Goal: Task Accomplishment & Management: Complete application form

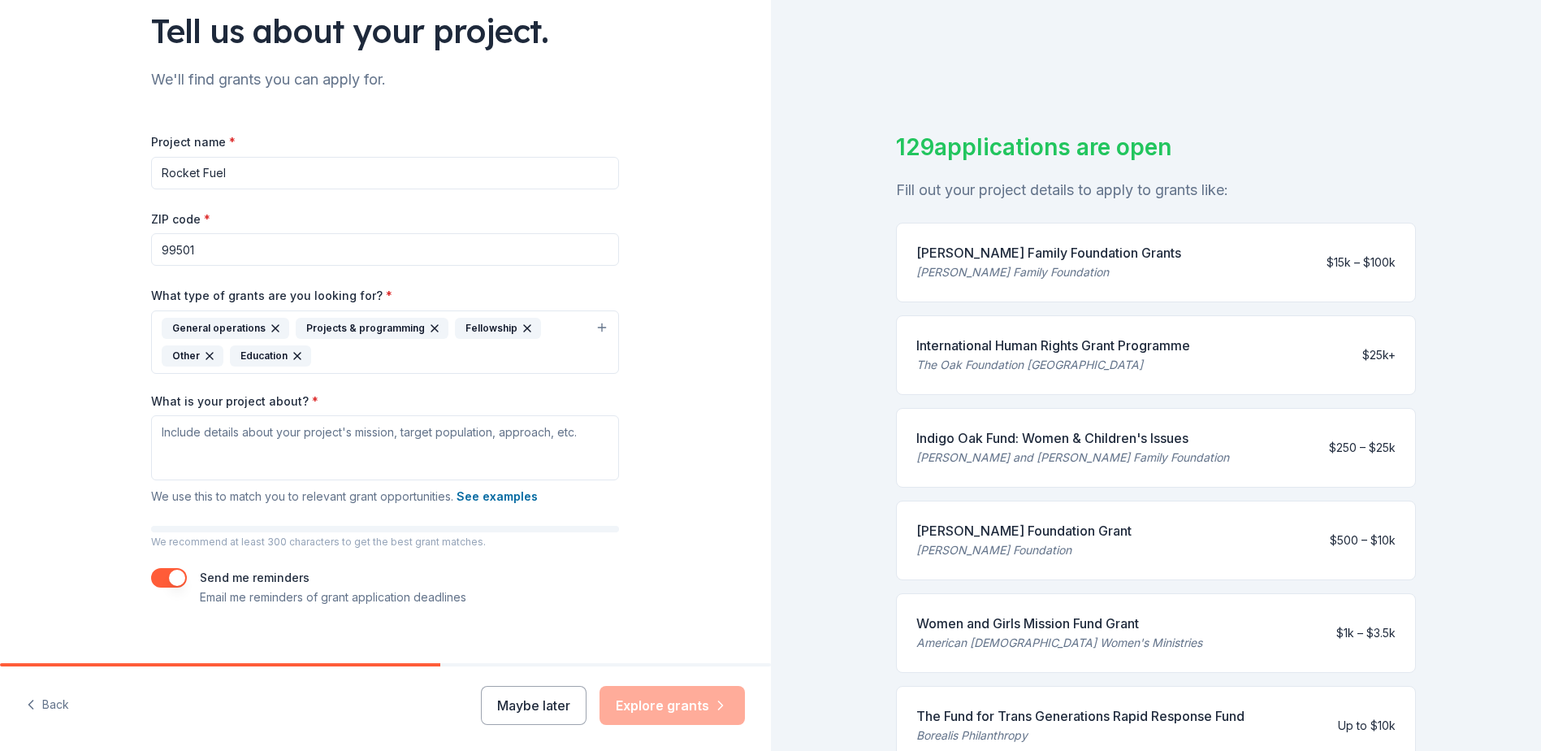
scroll to position [143, 0]
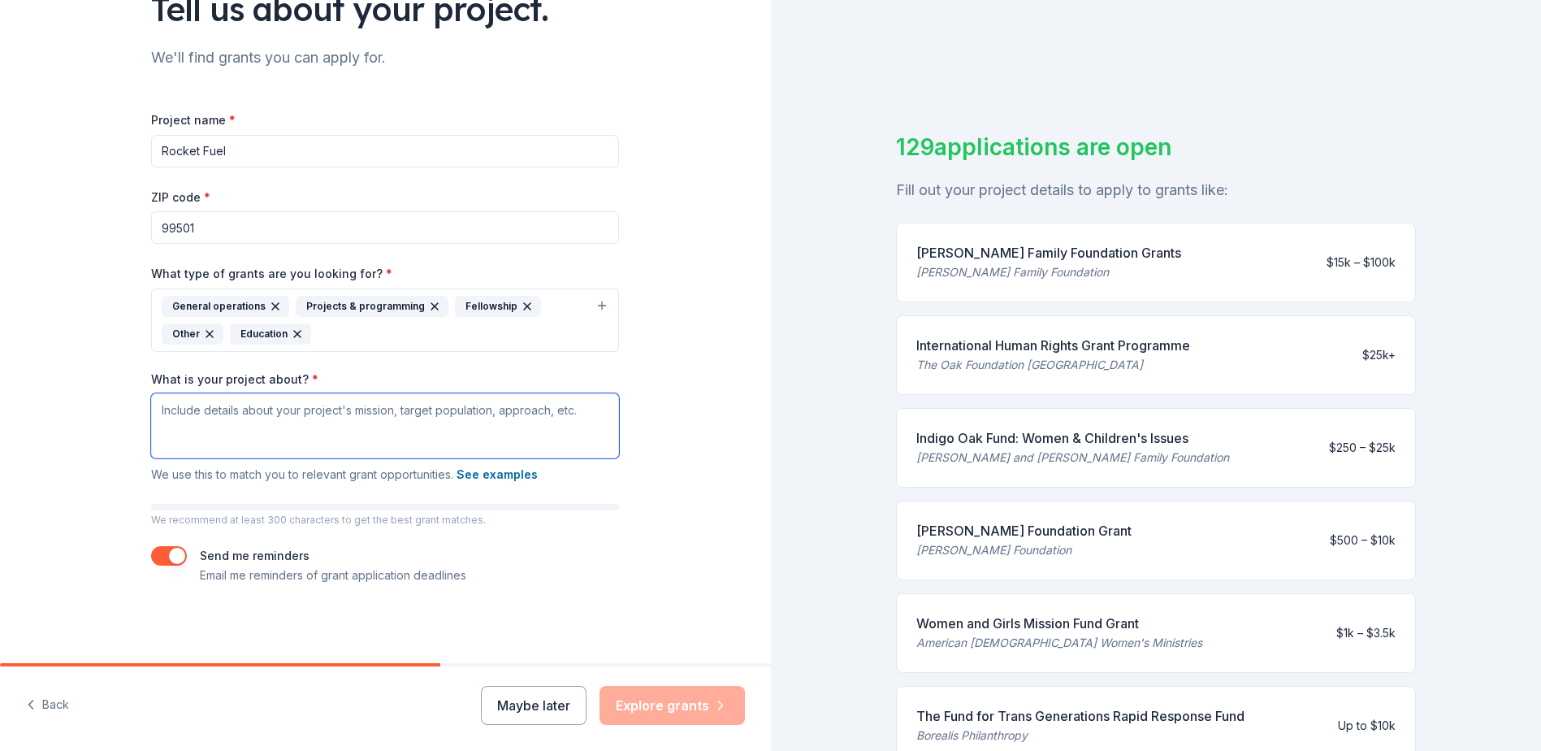
click at [176, 405] on textarea "What is your project about? *" at bounding box center [385, 425] width 468 height 65
paste textarea "Mission Statement for Rocket Fuel: "At Rocket Fuel, our mission is to combat fo…"
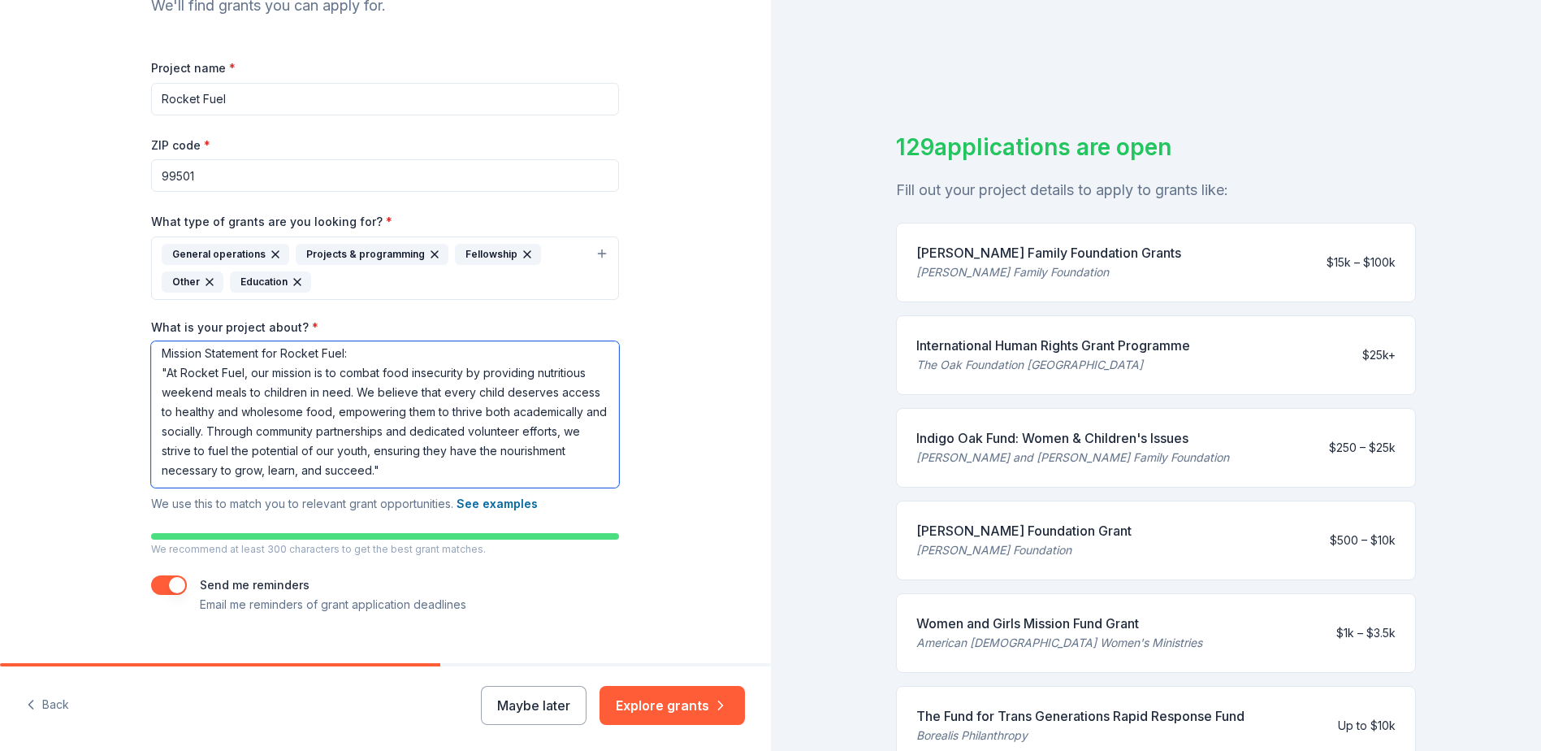
scroll to position [224, 0]
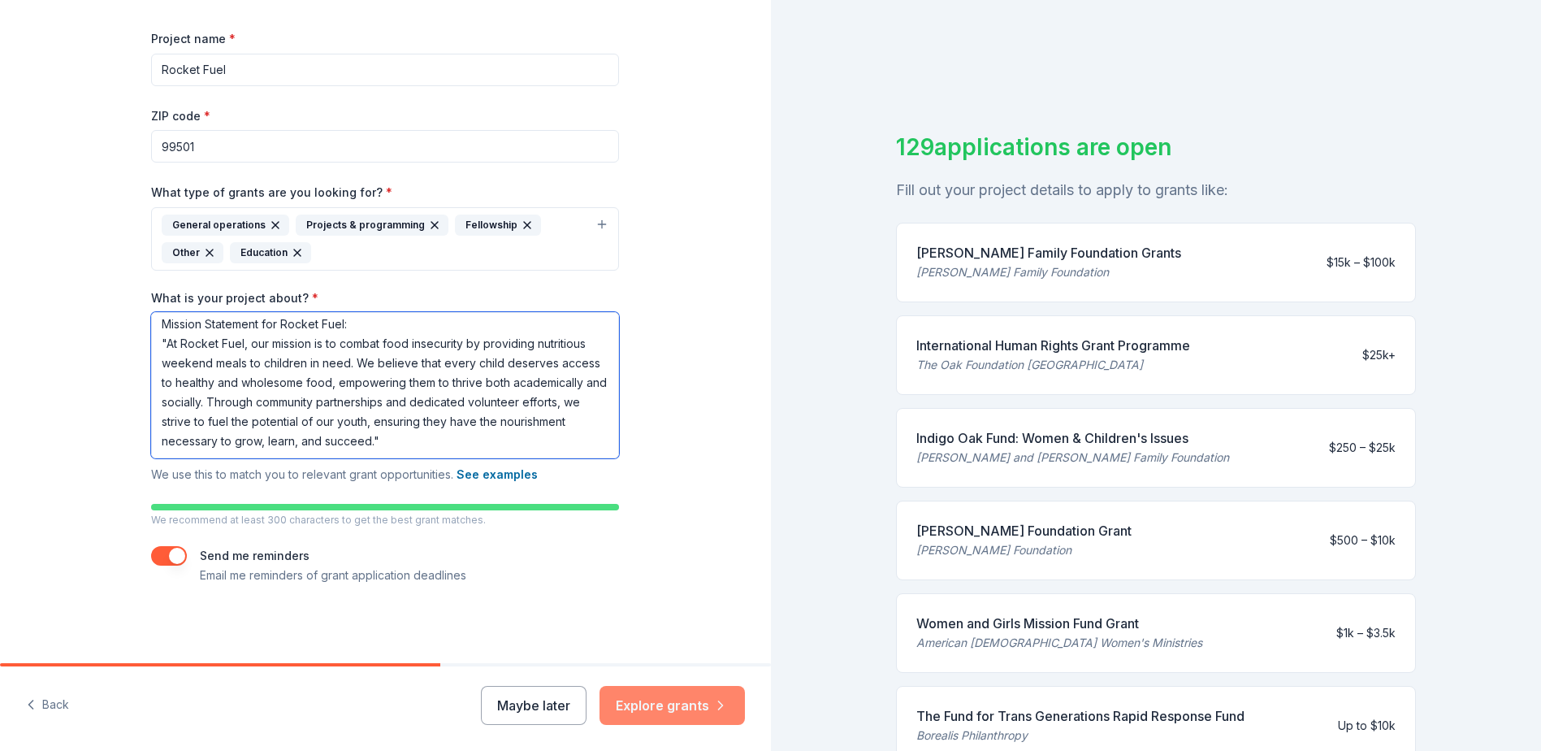
type textarea "Mission Statement for Rocket Fuel: "At Rocket Fuel, our mission is to combat fo…"
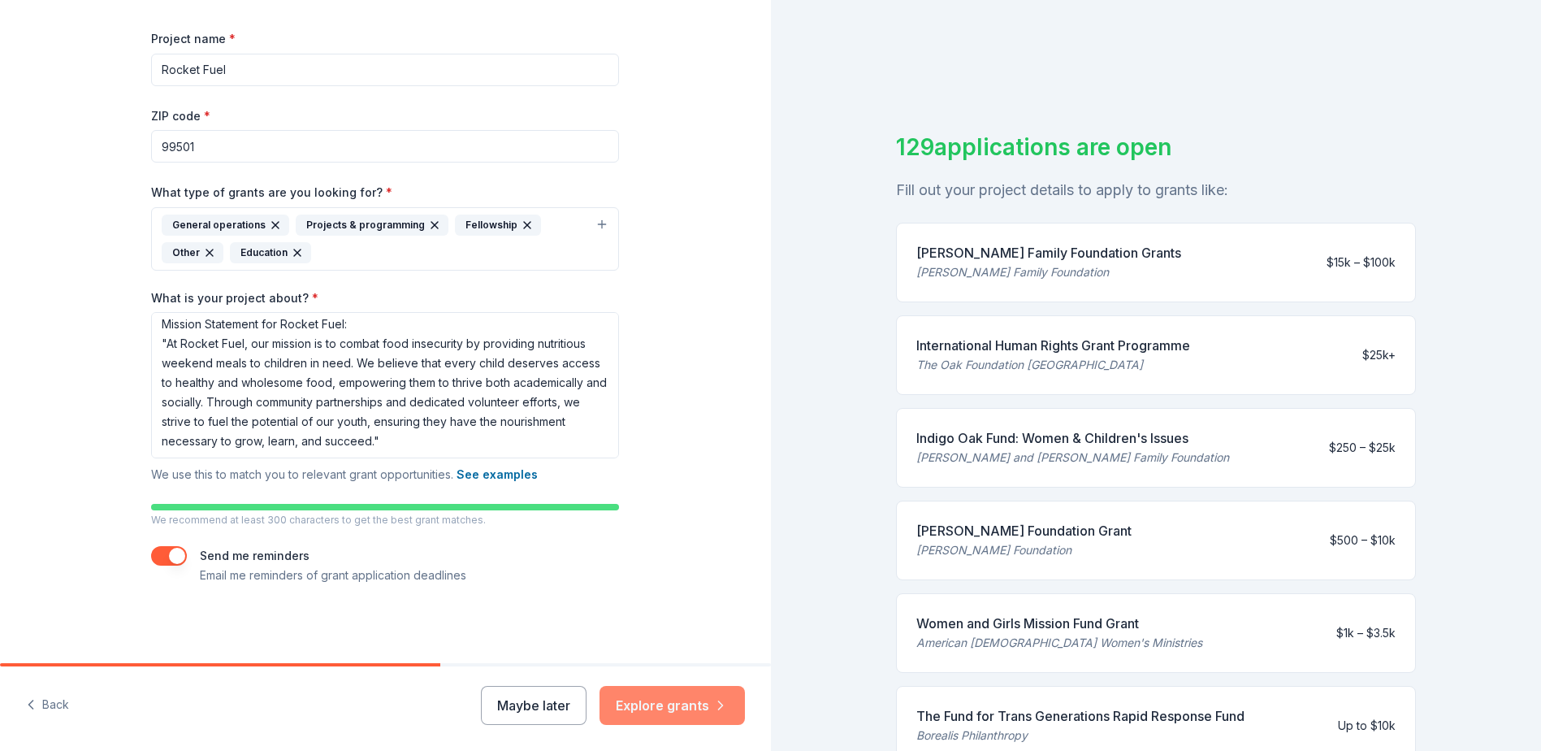
click at [652, 708] on button "Explore grants" at bounding box center [672, 705] width 145 height 39
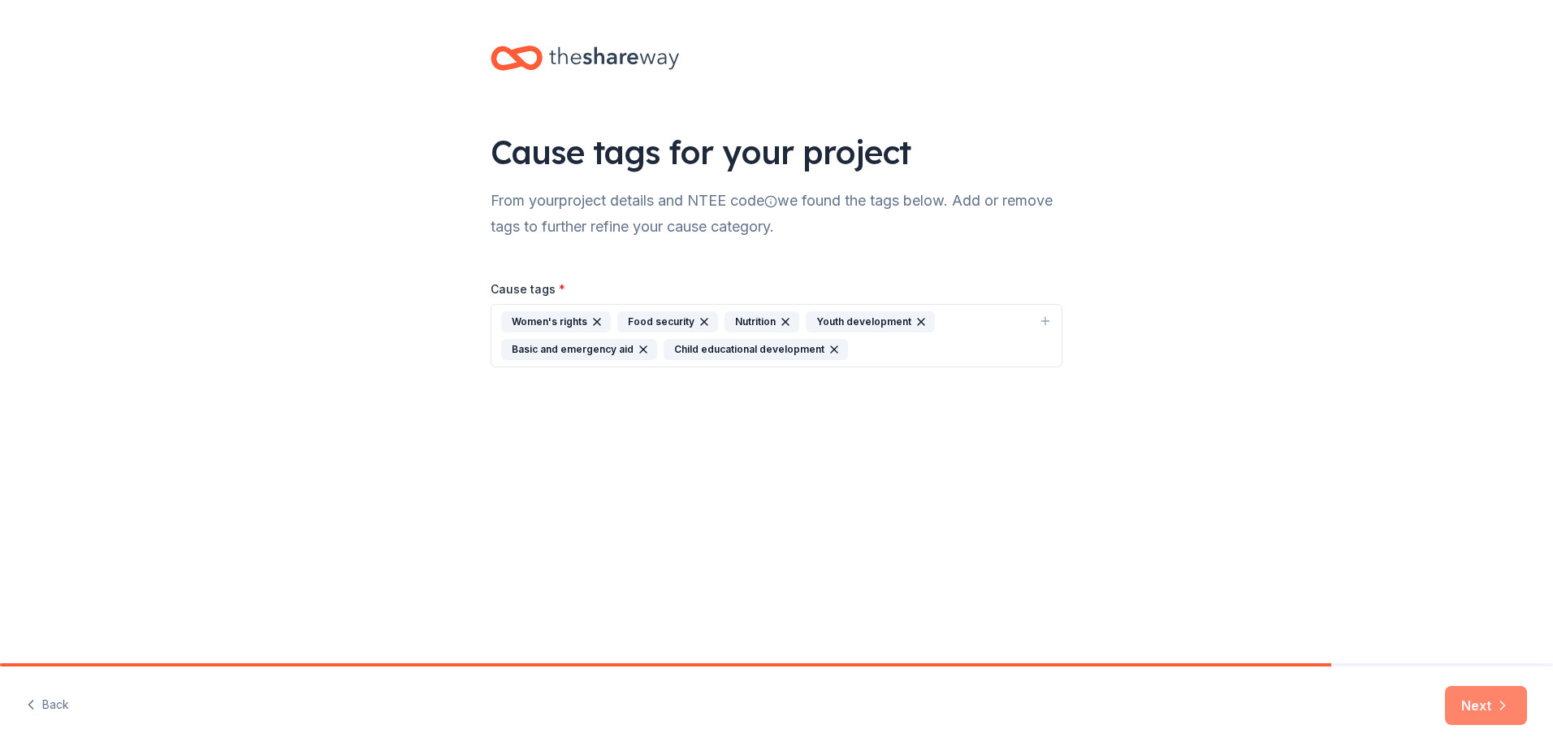
click at [1460, 694] on button "Next" at bounding box center [1486, 705] width 82 height 39
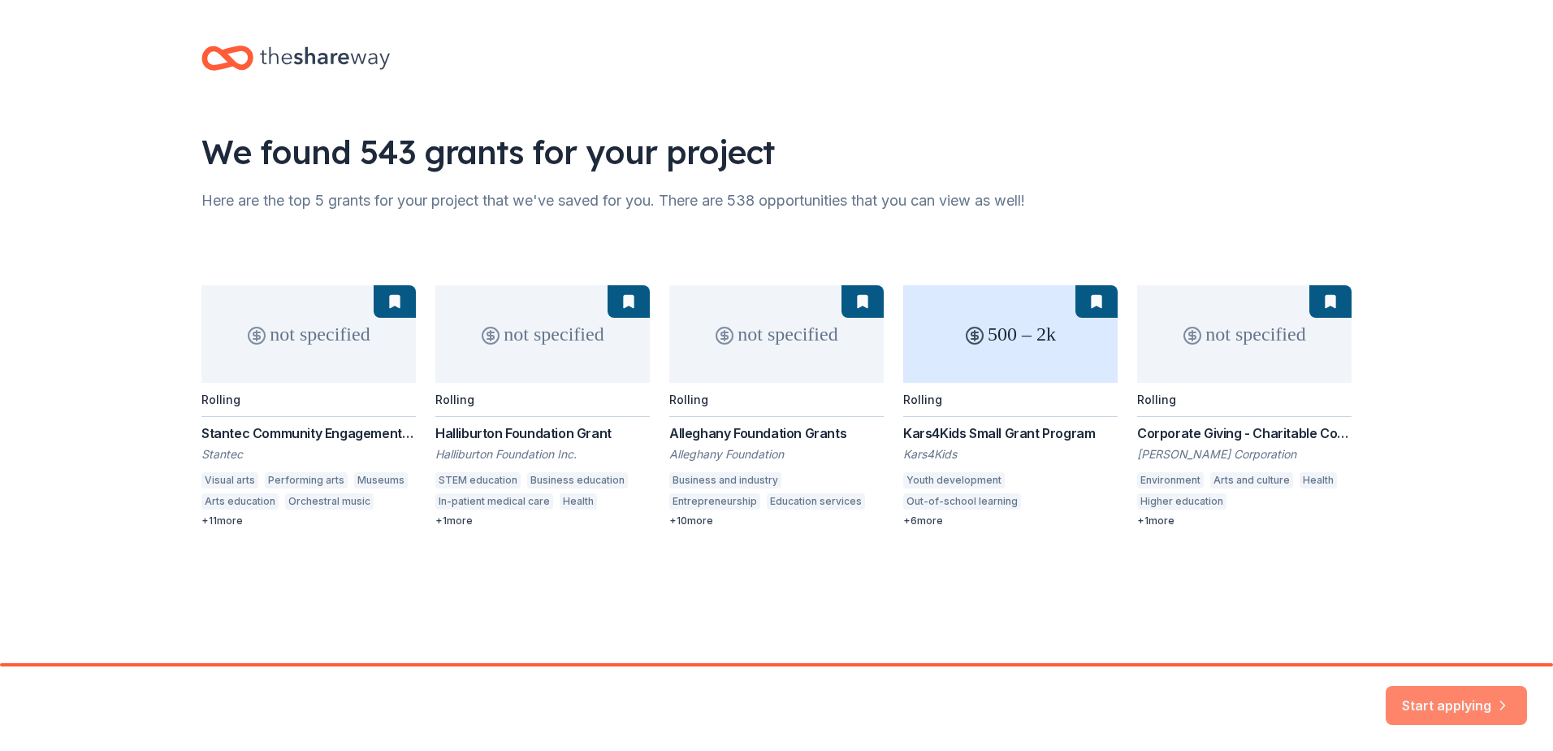
click at [1412, 697] on button "Start applying" at bounding box center [1456, 698] width 141 height 39
click at [1480, 702] on div "Start applying" at bounding box center [1456, 705] width 141 height 39
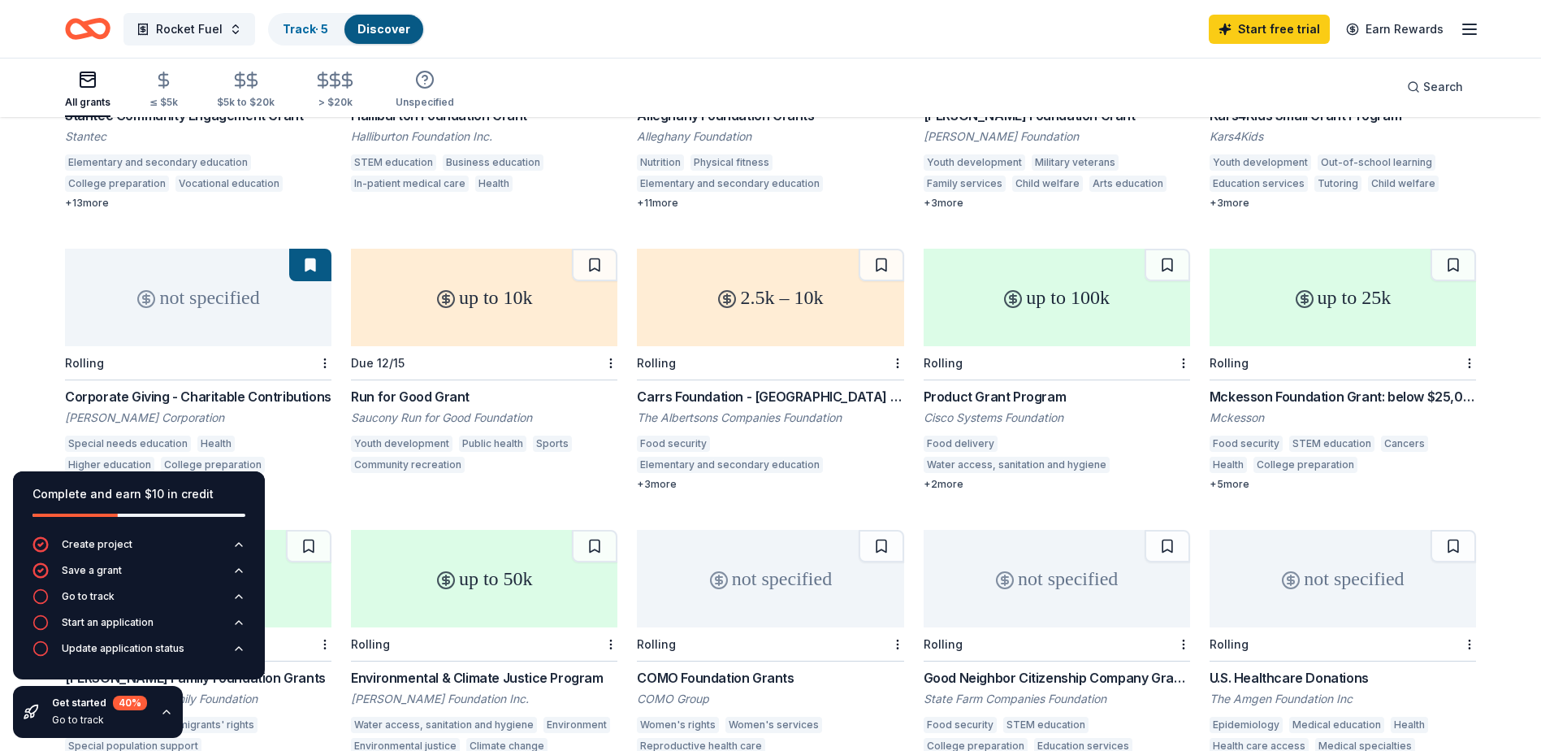
scroll to position [325, 0]
click at [1323, 385] on div "Mckesson Foundation Grant: below $25,000" at bounding box center [1343, 394] width 266 height 19
